Goal: Task Accomplishment & Management: Manage account settings

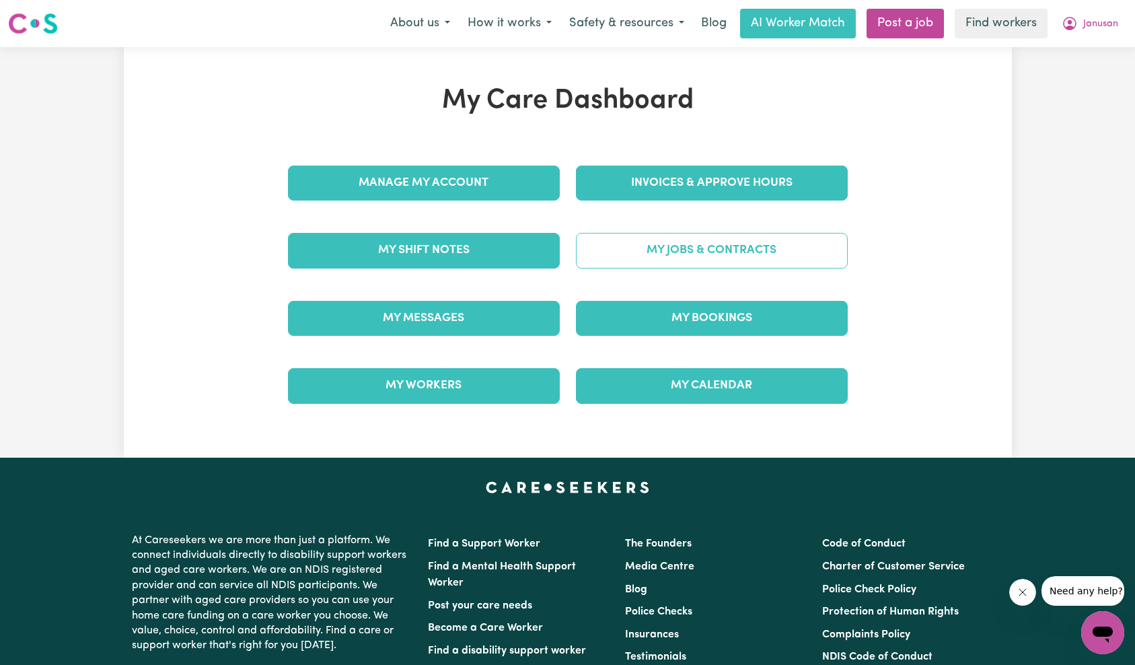
click at [720, 247] on link "My Jobs & Contracts" at bounding box center [712, 250] width 272 height 35
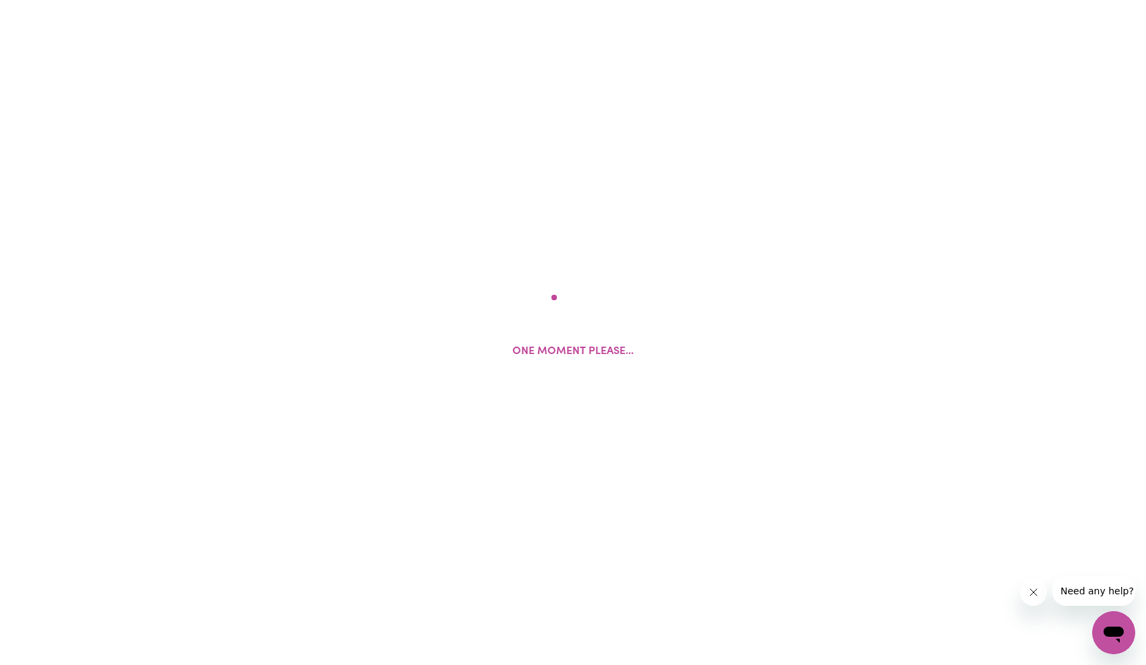
click at [1043, 591] on button "Close message from company" at bounding box center [1032, 592] width 27 height 27
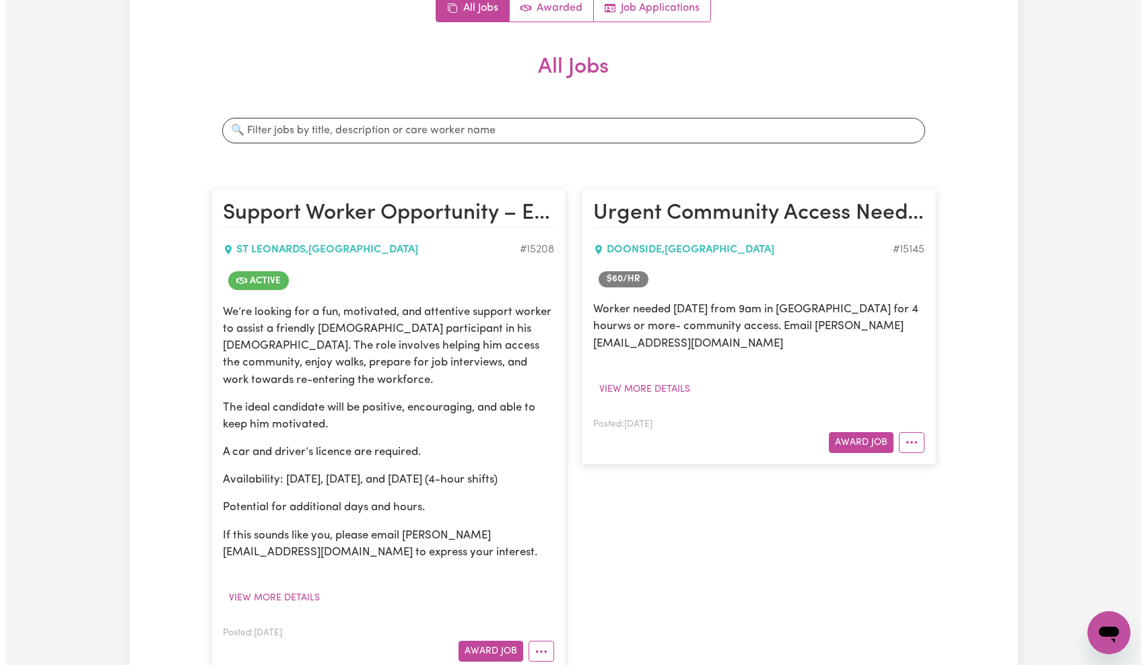
scroll to position [225, 0]
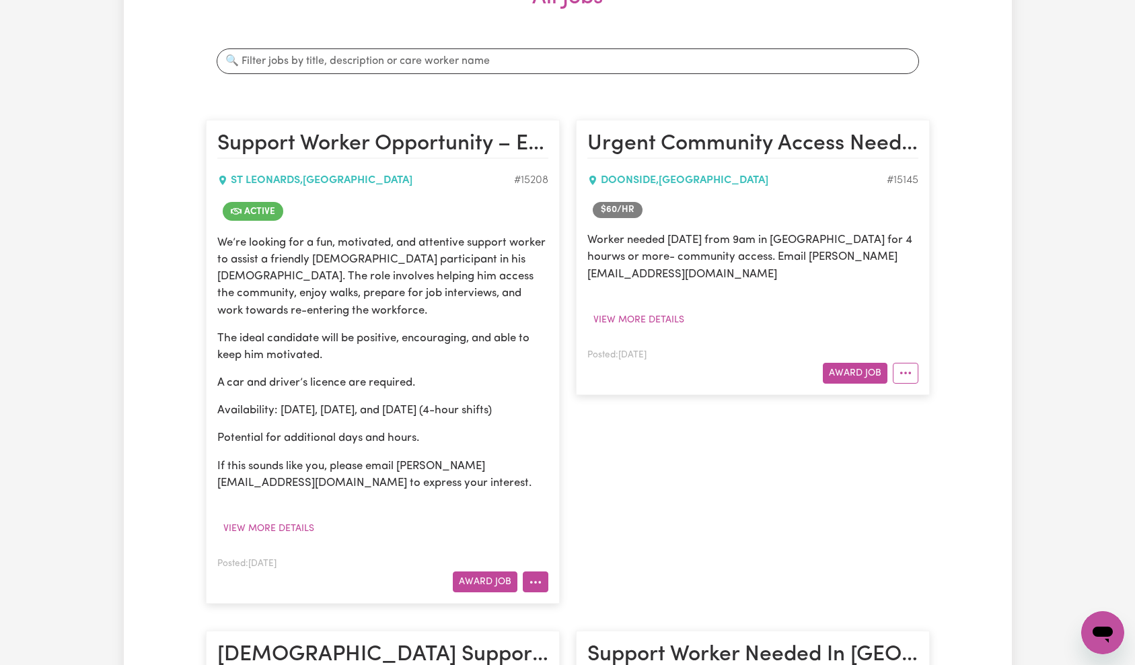
click at [531, 575] on icon "More options" at bounding box center [535, 581] width 13 height 13
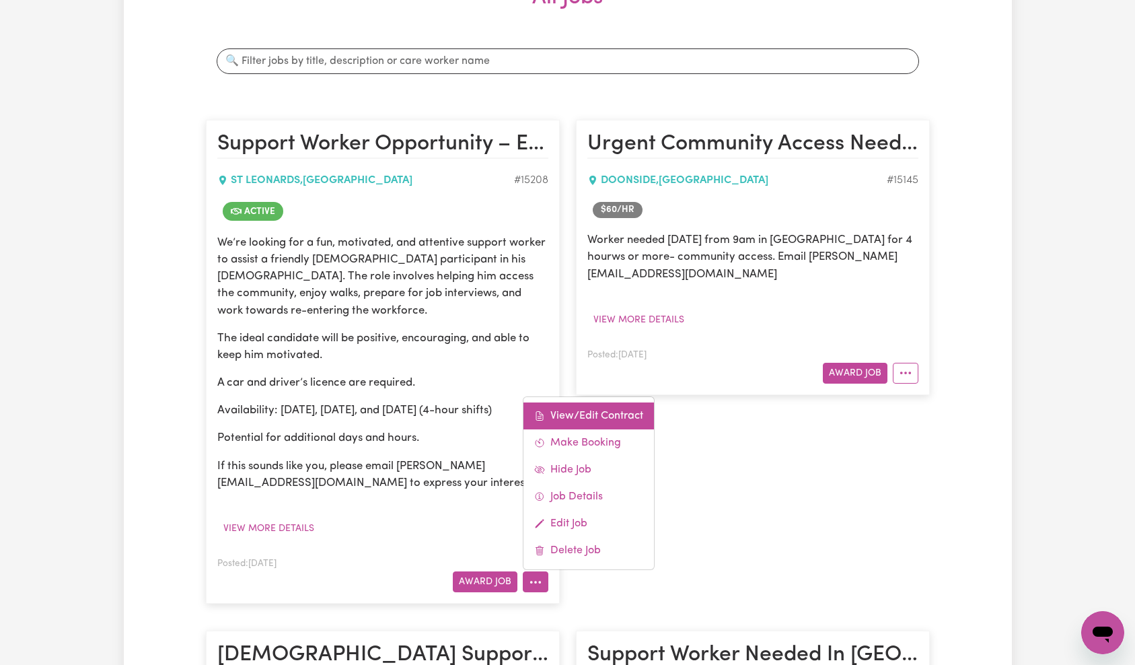
click at [613, 403] on link "View/Edit Contract" at bounding box center [589, 416] width 131 height 27
select select "WEEKDAY_DAYTIME"
select select "COMMUNITY_ACCESS"
select select "ONE"
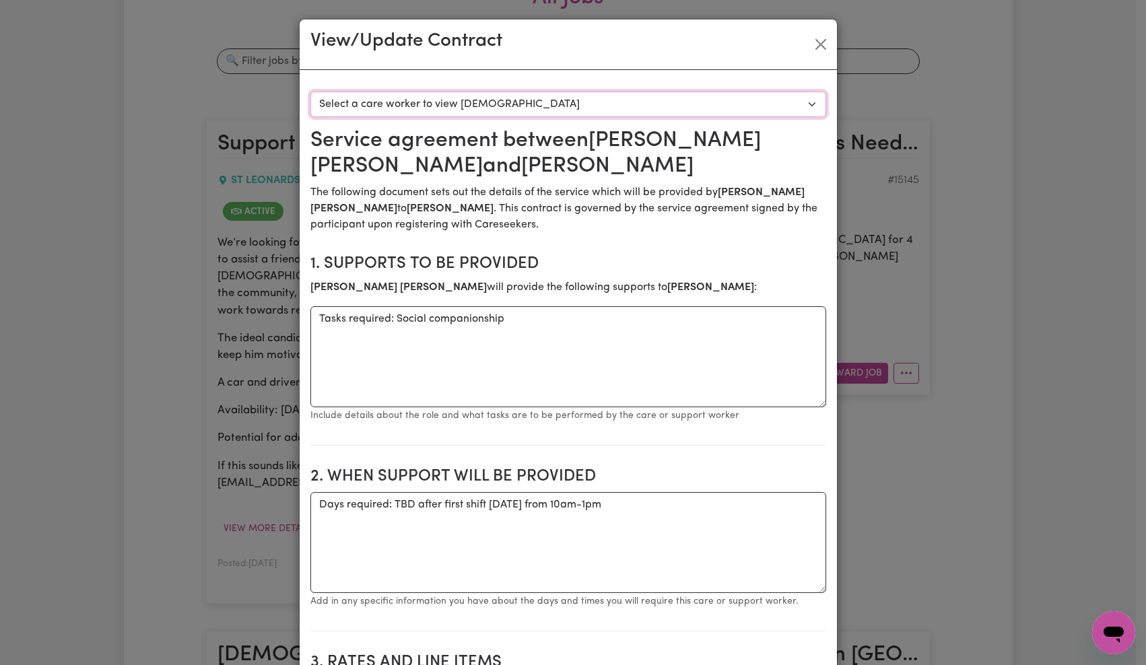
click at [545, 110] on select "Select a care worker to view [DEMOGRAPHIC_DATA] #10689 - [PERSON_NAME] (contrac…" at bounding box center [568, 105] width 516 height 26
select select "10300"
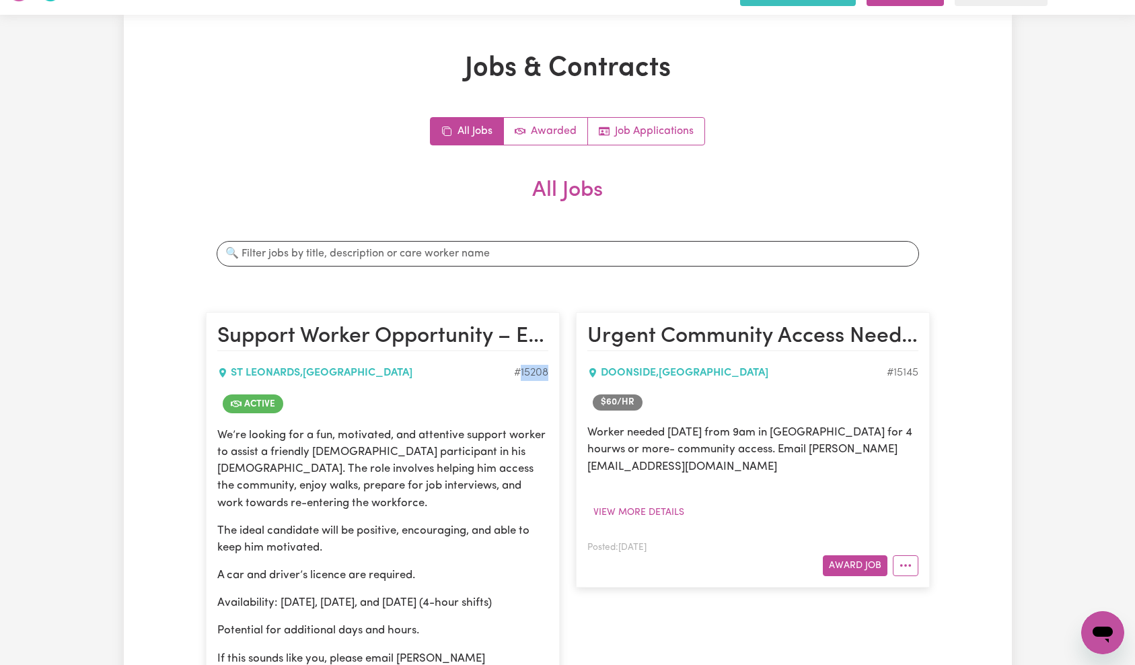
scroll to position [0, 0]
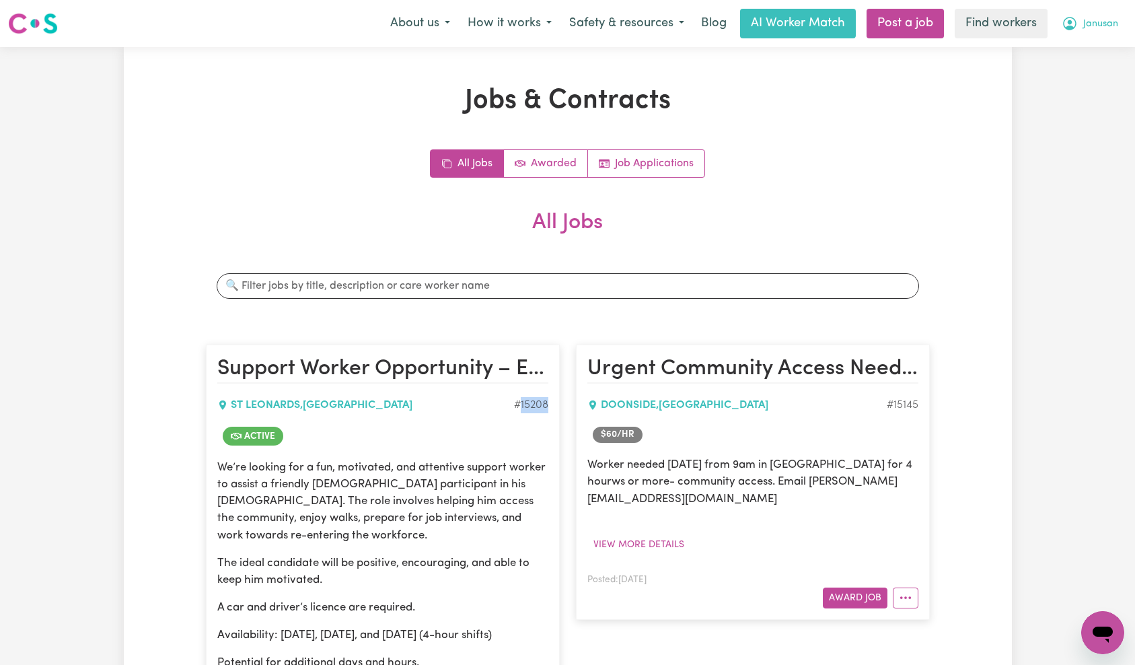
click at [1109, 25] on span "Janusan" at bounding box center [1101, 24] width 35 height 15
click at [1092, 71] on link "Logout" at bounding box center [1073, 78] width 106 height 26
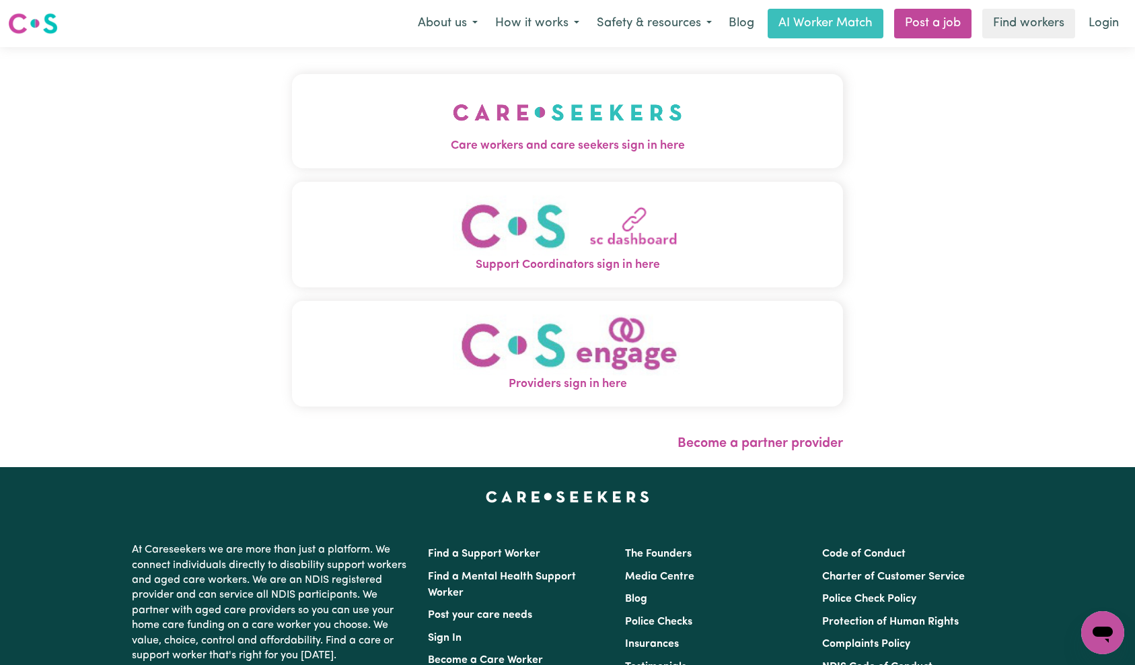
click at [453, 116] on img "Care workers and care seekers sign in here" at bounding box center [568, 113] width 230 height 50
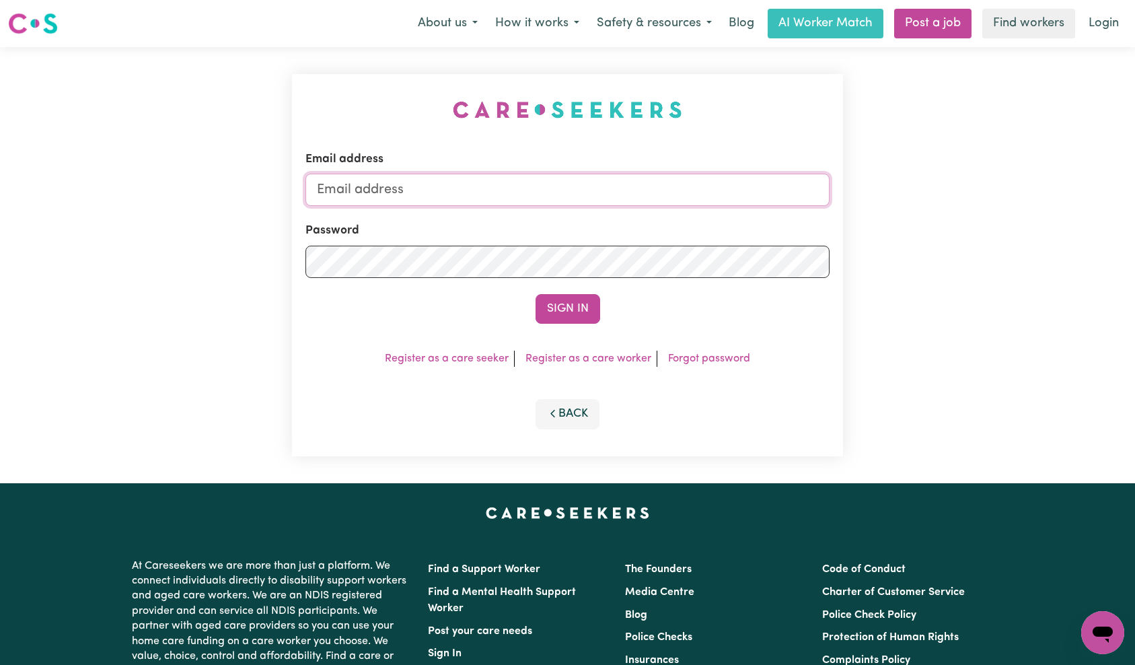
click at [610, 193] on input "Email address" at bounding box center [568, 190] width 525 height 32
type input "[EMAIL_ADDRESS][DOMAIN_NAME]"
click at [559, 306] on button "Sign In" at bounding box center [568, 309] width 65 height 30
